Goal: Communication & Community: Share content

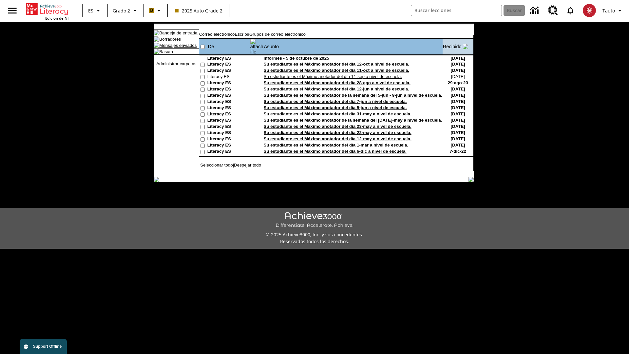
click at [175, 48] on link "Mensajes enviados" at bounding box center [177, 45] width 37 height 5
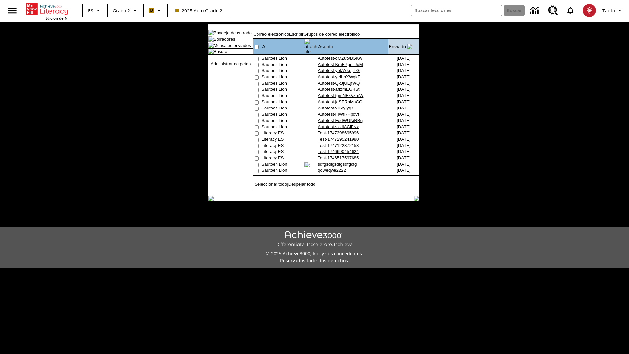
click at [219, 42] on link "Borradores" at bounding box center [225, 39] width 22 height 5
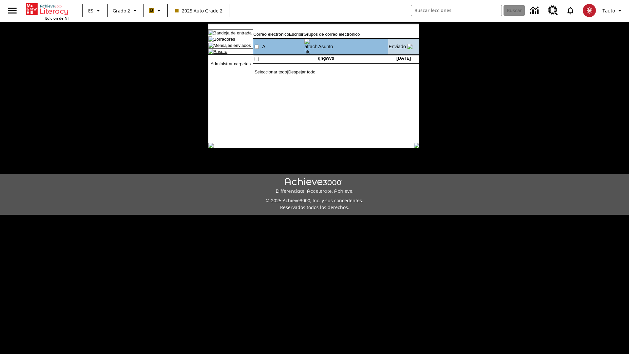
click at [215, 54] on link "Basura" at bounding box center [221, 51] width 14 height 5
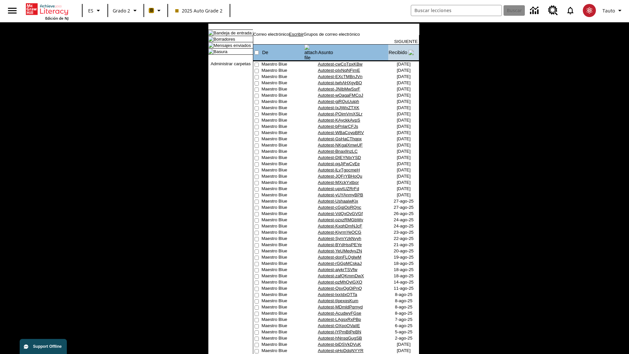
click at [303, 37] on link "Escribir" at bounding box center [296, 34] width 14 height 5
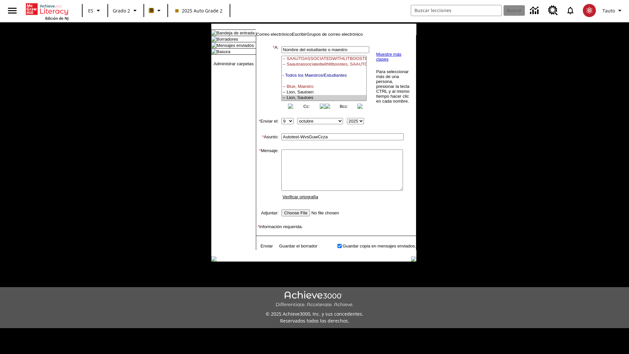
select select "U,21437111,1"
type input "Autotest-WvsGuwCcza"
type textarea "email body message"
click at [263, 248] on link "Enviar" at bounding box center [266, 245] width 12 height 5
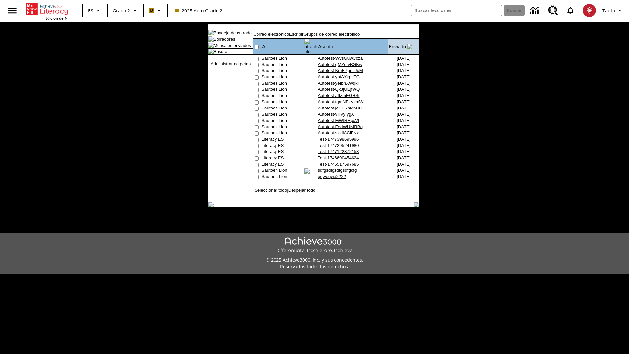
click at [256, 57] on input"] "checkbox" at bounding box center [257, 59] width 4 height 4
checkbox input"] "true"
